Goal: Task Accomplishment & Management: Manage account settings

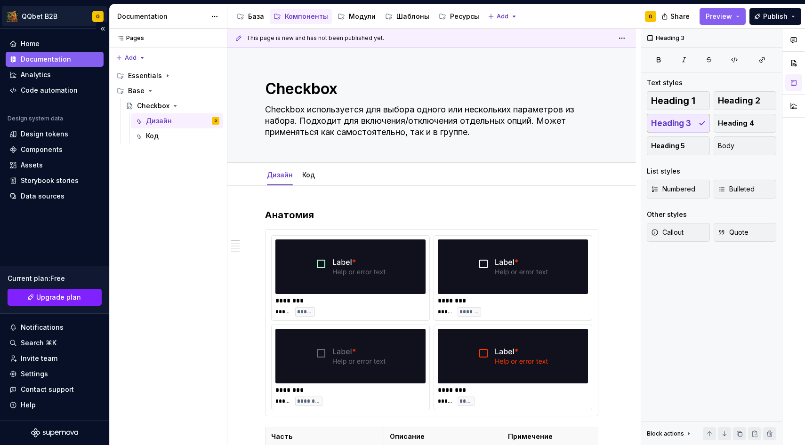
click at [48, 20] on html "QQbet B2B G Home Documentation Analytics Code automation Design system data Des…" at bounding box center [402, 222] width 805 height 445
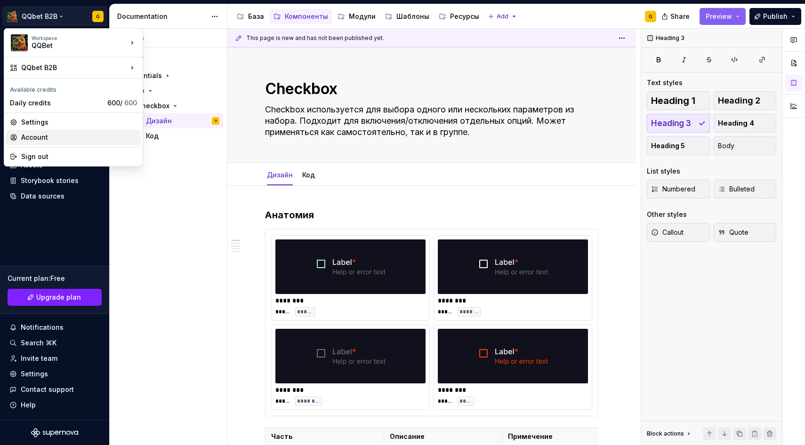
click at [37, 139] on div "Account" at bounding box center [79, 137] width 116 height 9
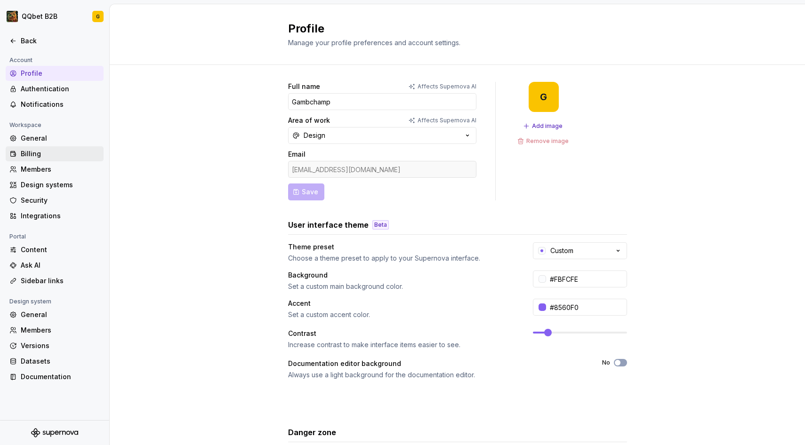
click at [40, 150] on div "Billing" at bounding box center [60, 153] width 79 height 9
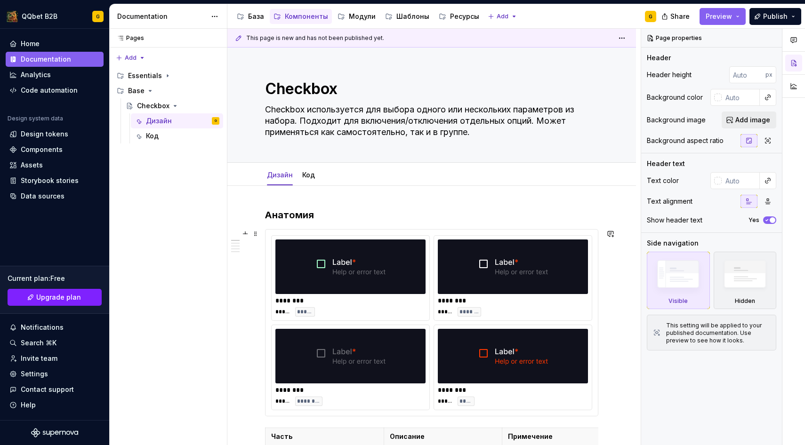
type textarea "*"
